Goal: Find specific page/section: Find specific page/section

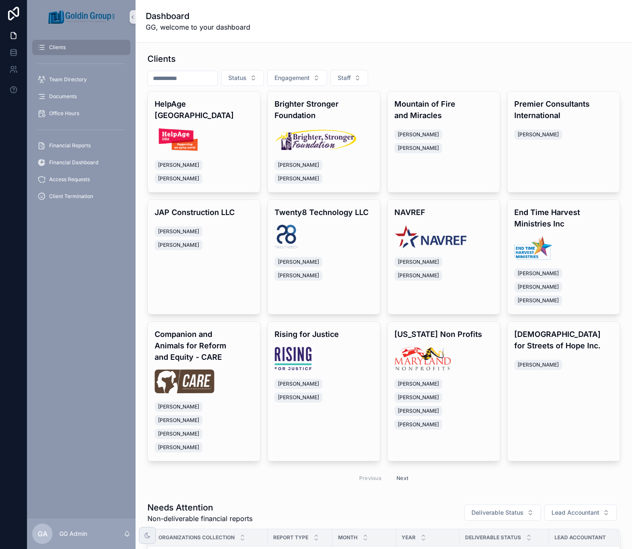
click at [181, 77] on input "scrollable content" at bounding box center [182, 78] width 69 height 12
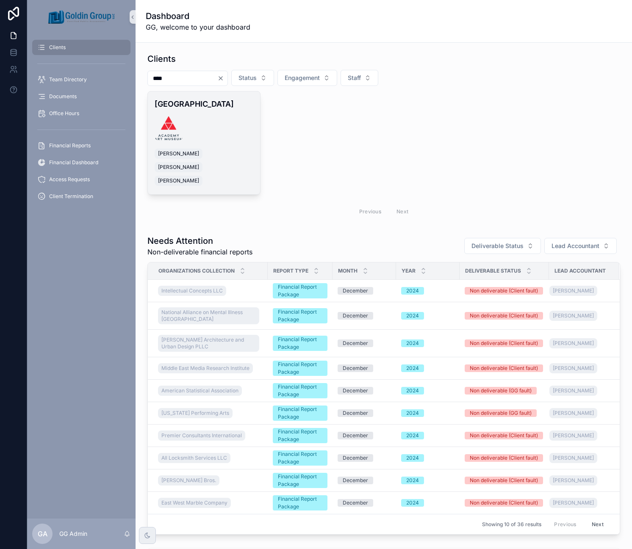
type input "****"
click at [187, 109] on h4 "[GEOGRAPHIC_DATA]" at bounding box center [204, 103] width 99 height 11
